Goal: Information Seeking & Learning: Learn about a topic

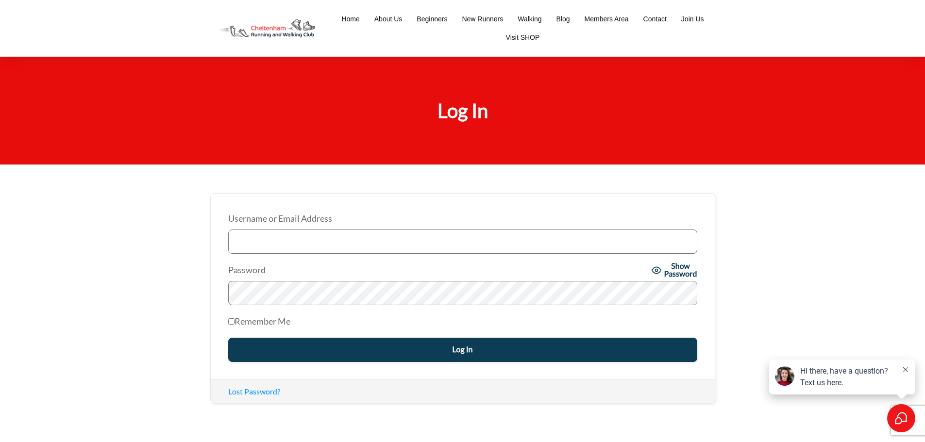
click at [461, 20] on li "New Runners" at bounding box center [482, 19] width 56 height 18
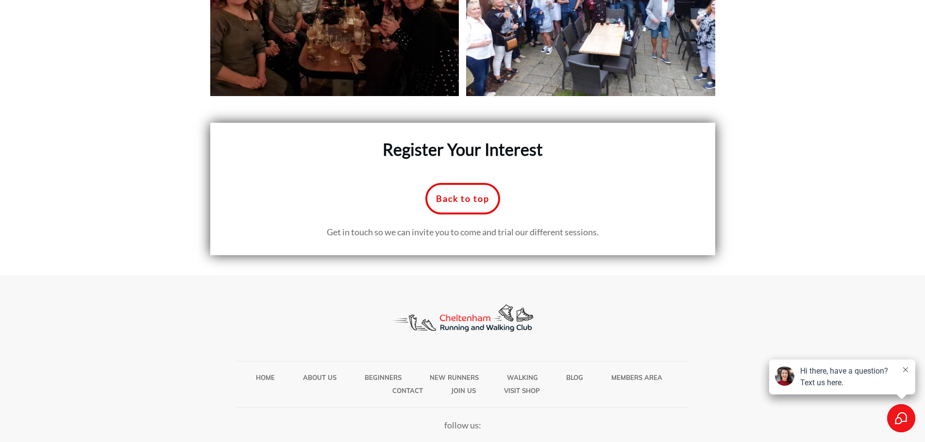
scroll to position [4478, 0]
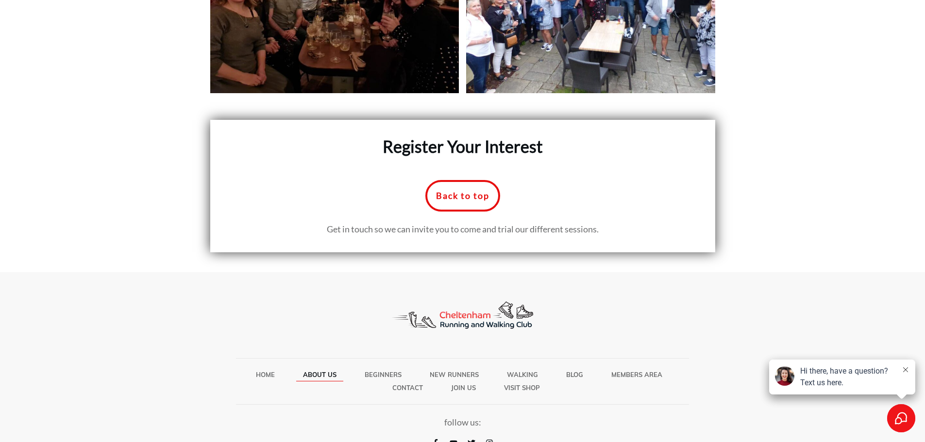
click at [331, 369] on span "About Us" at bounding box center [320, 375] width 34 height 13
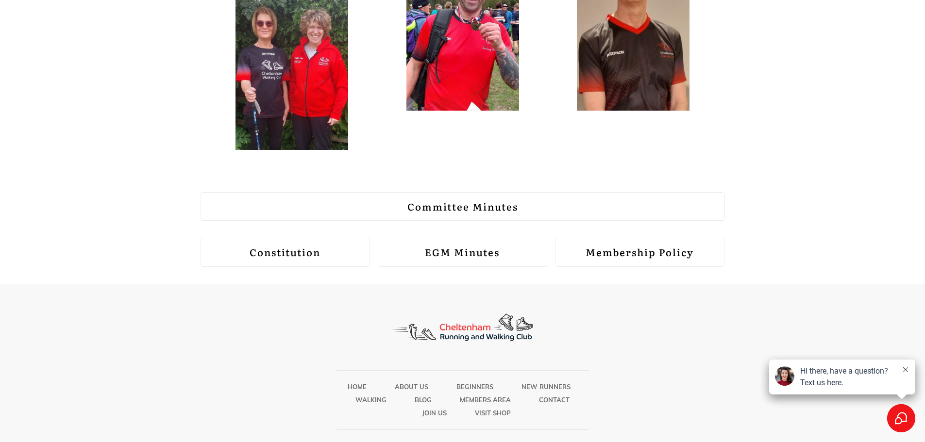
scroll to position [1178, 0]
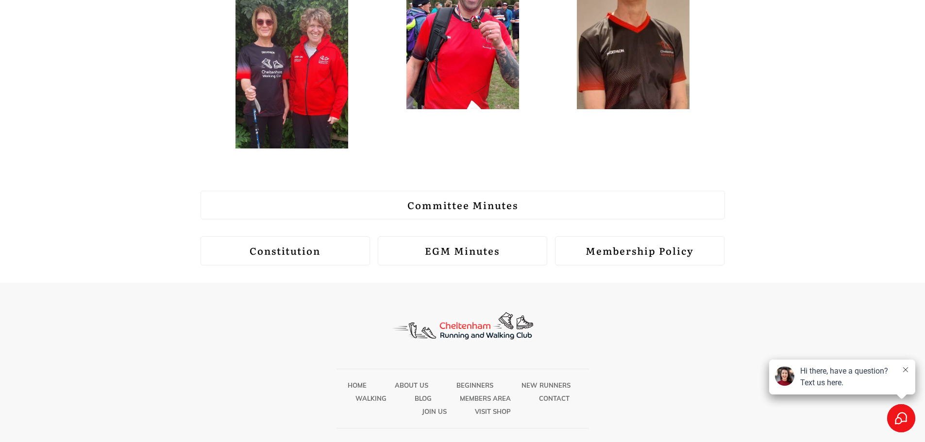
click at [644, 243] on strong "Membership Policy" at bounding box center [640, 250] width 108 height 15
